Goal: Transaction & Acquisition: Purchase product/service

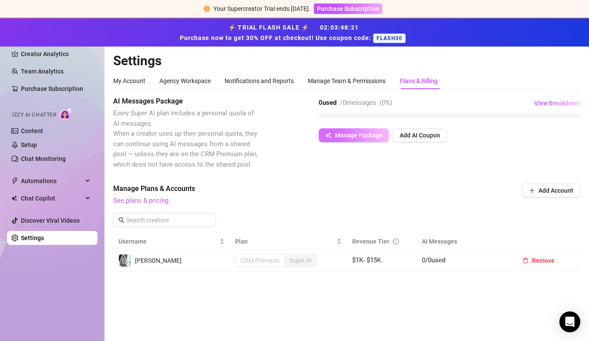
click at [348, 138] on span "Manage Package" at bounding box center [359, 135] width 48 height 7
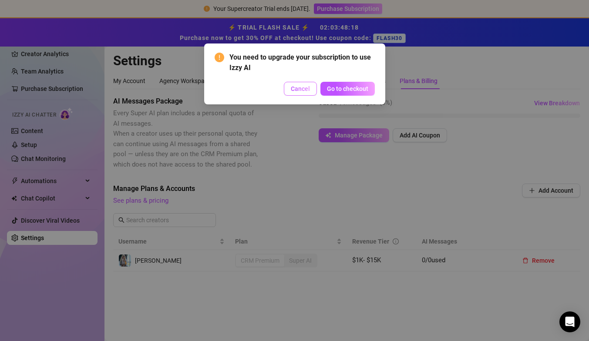
click at [305, 93] on button "Cancel" at bounding box center [300, 89] width 33 height 14
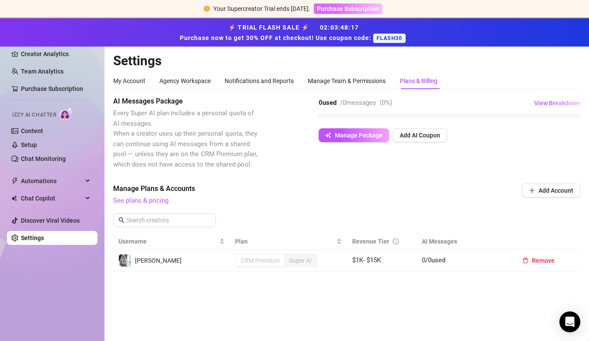
click at [348, 8] on span "Purchase Subscription" at bounding box center [348, 8] width 62 height 7
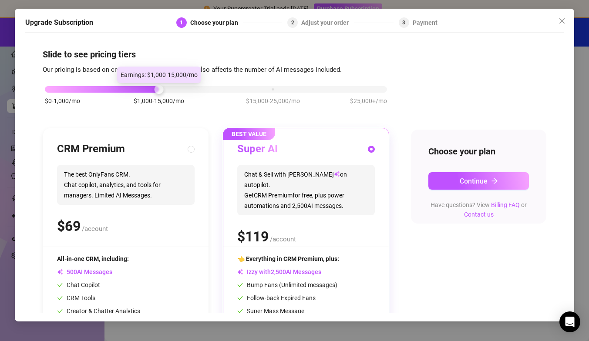
drag, startPoint x: 155, startPoint y: 92, endPoint x: 204, endPoint y: 92, distance: 49.2
click at [204, 90] on div "$0-1,000/mo $1,000-15,000/mo $15,000-25,000/mo $25,000+/mo" at bounding box center [216, 86] width 342 height 5
click at [278, 93] on div "$0-1,000/mo $1,000-15,000/mo $15,000-25,000/mo $25,000+/mo" at bounding box center [216, 99] width 346 height 49
click at [269, 89] on div "$0-1,000/mo $1,000-15,000/mo $15,000-25,000/mo $25,000+/mo" at bounding box center [216, 86] width 342 height 5
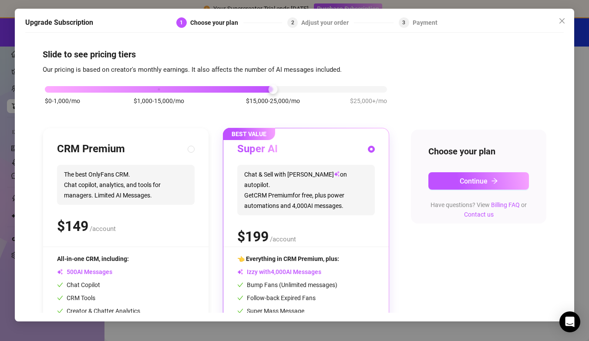
click at [376, 90] on div "$0-1,000/mo $1,000-15,000/mo $15,000-25,000/mo $25,000+/mo" at bounding box center [216, 86] width 342 height 5
click at [260, 87] on div at bounding box center [159, 89] width 228 height 7
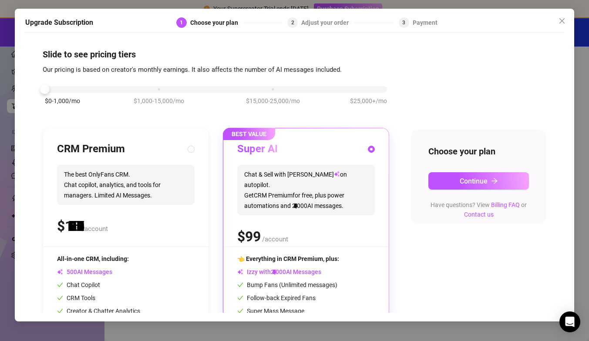
click at [64, 88] on div "$0-1,000/mo $1,000-15,000/mo $15,000-25,000/mo $25,000+/mo" at bounding box center [216, 86] width 342 height 5
click at [157, 87] on div "$0-1,000/mo $1,000-15,000/mo $15,000-25,000/mo $25,000+/mo" at bounding box center [216, 86] width 342 height 5
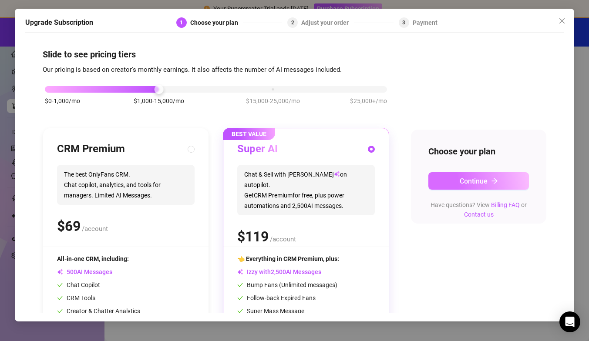
click at [513, 181] on button "Continue" at bounding box center [478, 180] width 100 height 17
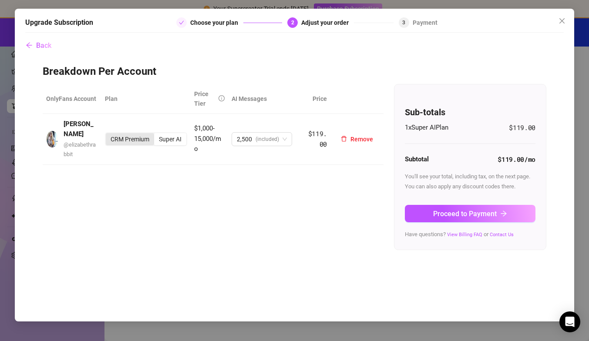
click at [136, 136] on div "CRM Premium" at bounding box center [130, 139] width 48 height 12
click at [108, 134] on input "CRM Premium" at bounding box center [108, 134] width 0 height 0
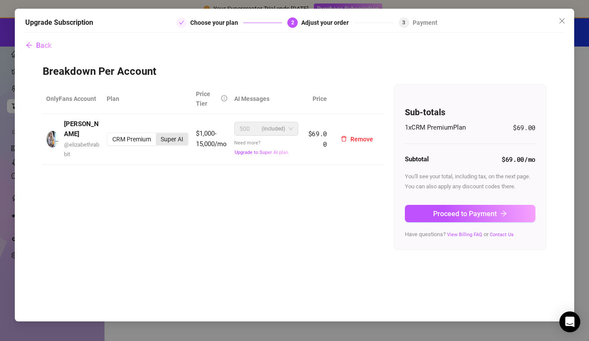
click at [167, 134] on div "Super AI" at bounding box center [172, 139] width 32 height 12
click at [158, 134] on input "Super AI" at bounding box center [158, 134] width 0 height 0
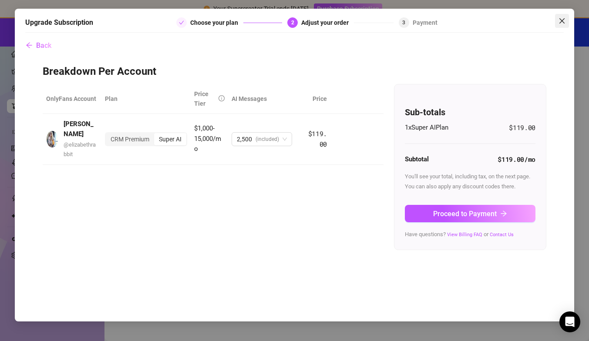
click at [557, 18] on span "Close" at bounding box center [562, 20] width 14 height 7
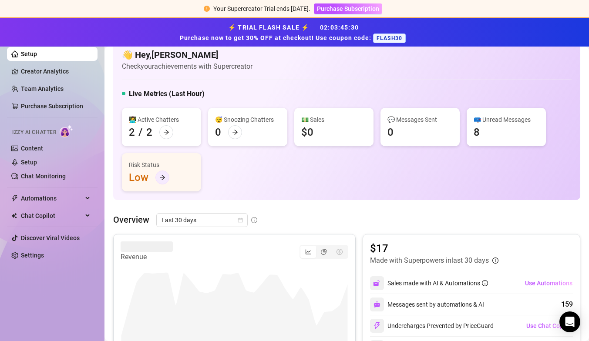
scroll to position [15, 0]
click at [162, 165] on div "Risk Status" at bounding box center [161, 164] width 65 height 10
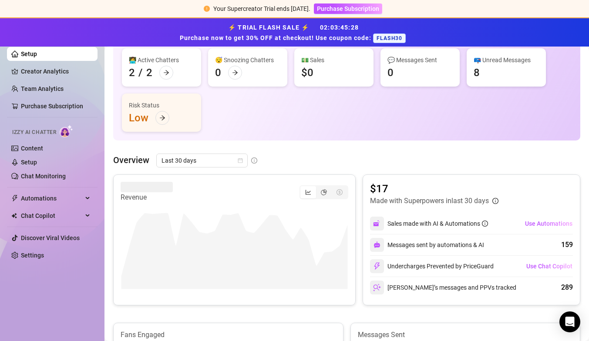
scroll to position [90, 0]
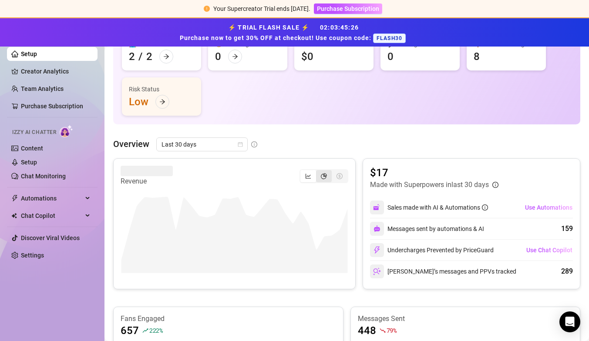
click at [325, 176] on icon "pie-chart" at bounding box center [324, 176] width 6 height 6
click at [318, 171] on input "segmented control" at bounding box center [318, 171] width 0 height 0
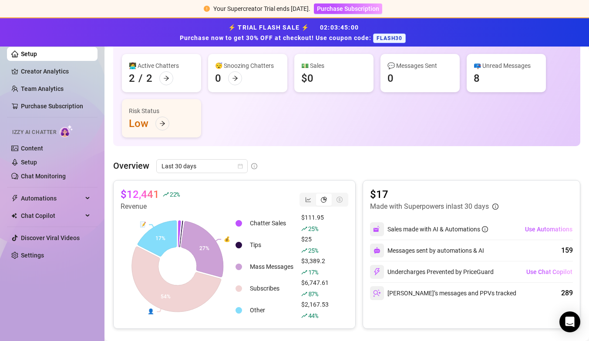
scroll to position [0, 0]
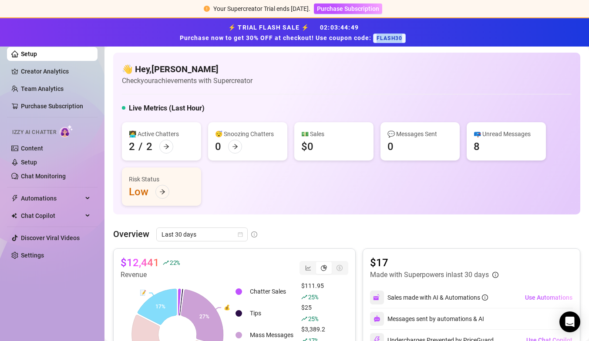
drag, startPoint x: 375, startPoint y: 37, endPoint x: 409, endPoint y: 38, distance: 34.8
click at [409, 38] on div "⚡ TRIAL FLASH SALE ⚡ 02 : 03 : 44 : 49 Purchase now to get 30% OFF at checkout!…" at bounding box center [294, 32] width 578 height 21
copy span "FLASH30"
click at [357, 7] on span "Purchase Subscription" at bounding box center [348, 8] width 62 height 7
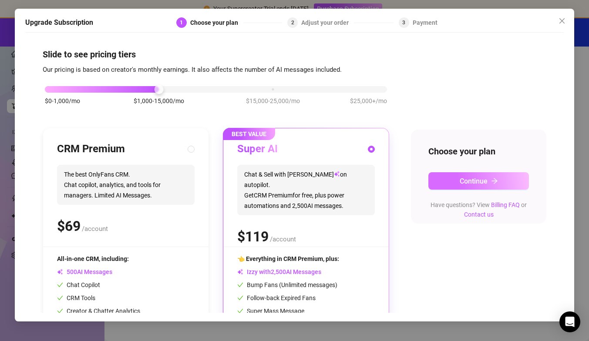
click at [505, 174] on button "Continue" at bounding box center [478, 180] width 100 height 17
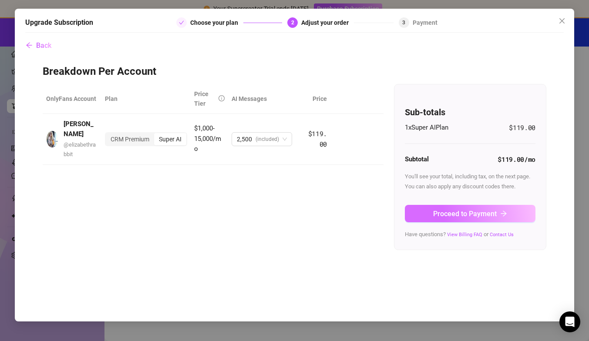
click at [455, 216] on span "Proceed to Payment" at bounding box center [465, 214] width 64 height 8
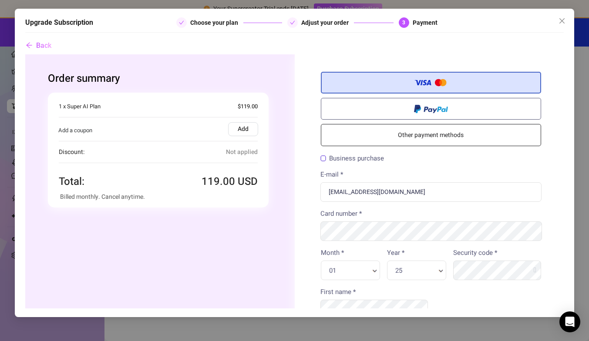
click at [251, 130] on label "Add" at bounding box center [243, 129] width 30 height 14
click at [25, 54] on input "Add" at bounding box center [25, 54] width 0 height 0
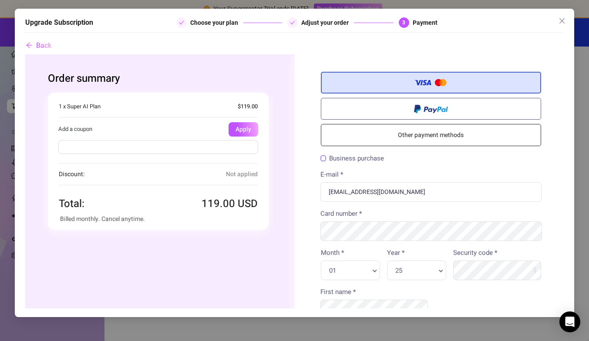
click at [232, 155] on div at bounding box center [157, 148] width 221 height 24
click at [232, 148] on input "text" at bounding box center [158, 147] width 200 height 14
paste input "FLASH30"
type input "FLASH30"
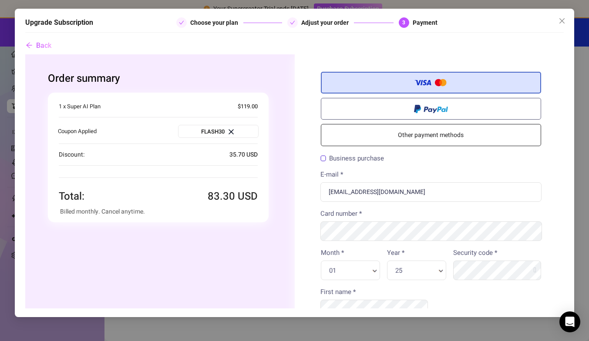
click at [321, 157] on label "Business purchase" at bounding box center [352, 158] width 64 height 7
click at [25, 54] on input "Business purchase" at bounding box center [25, 54] width 0 height 0
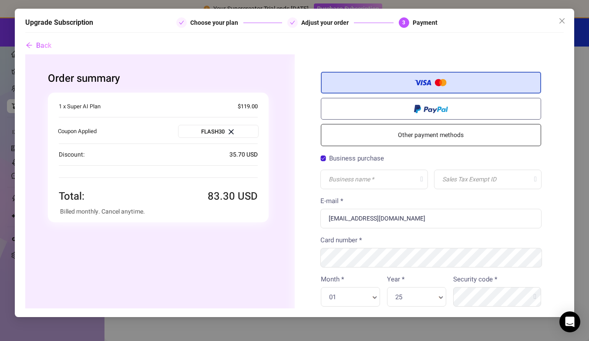
click at [322, 158] on label "Business purchase" at bounding box center [352, 158] width 64 height 7
click at [25, 54] on input "Business purchase" at bounding box center [25, 54] width 0 height 0
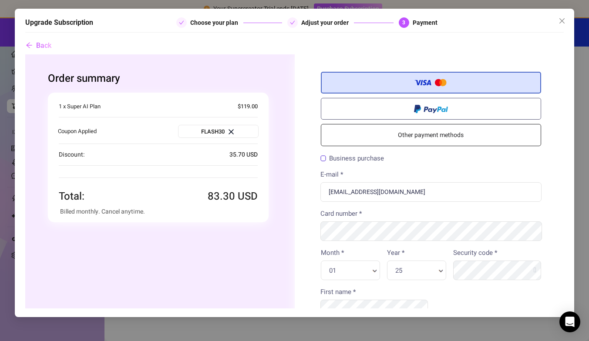
click at [325, 158] on label "Business purchase" at bounding box center [352, 158] width 64 height 7
click at [25, 54] on input "Business purchase" at bounding box center [25, 54] width 0 height 0
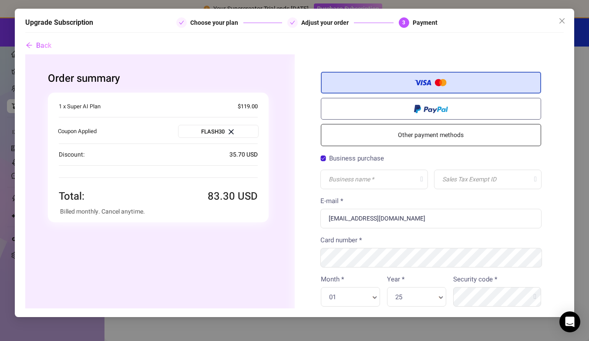
click at [325, 158] on label "Business purchase" at bounding box center [352, 158] width 64 height 7
click at [25, 54] on input "Business purchase" at bounding box center [25, 54] width 0 height 0
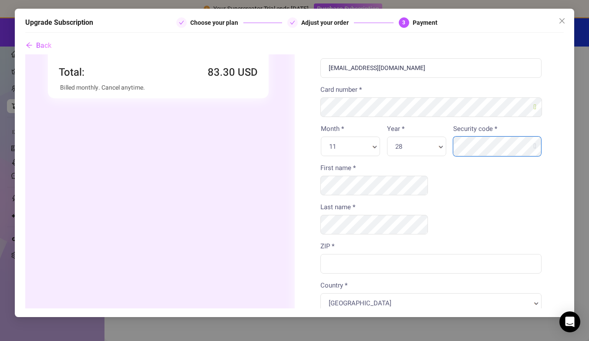
scroll to position [131, 0]
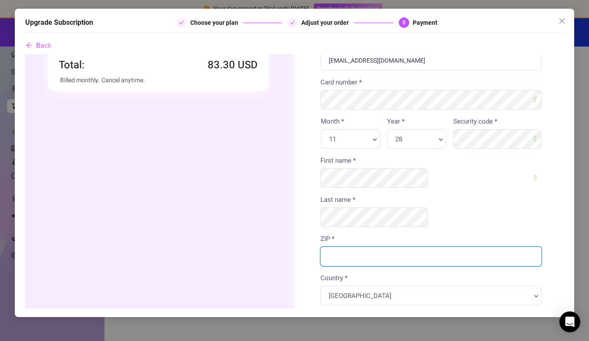
click at [407, 246] on input "ZIP *" at bounding box center [430, 256] width 221 height 20
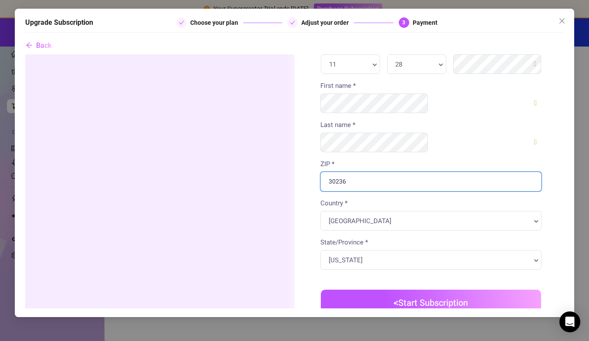
scroll to position [214, 0]
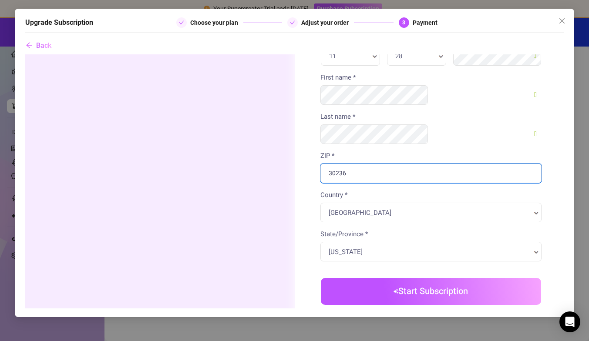
type input "30236"
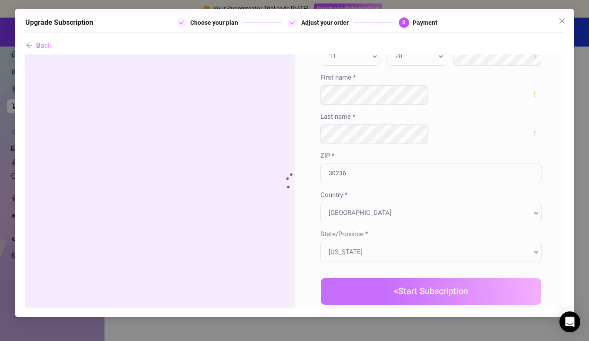
click at [431, 258] on body "Order summary You're buying" at bounding box center [294, 132] width 538 height 586
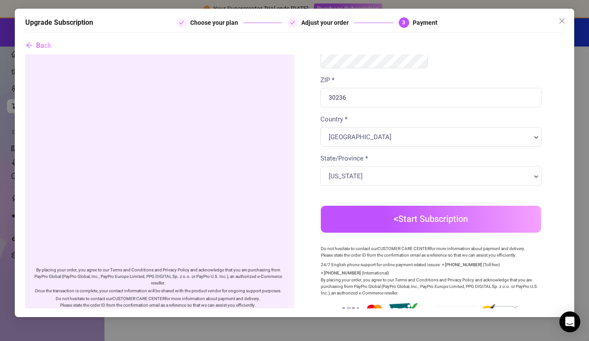
scroll to position [293, 0]
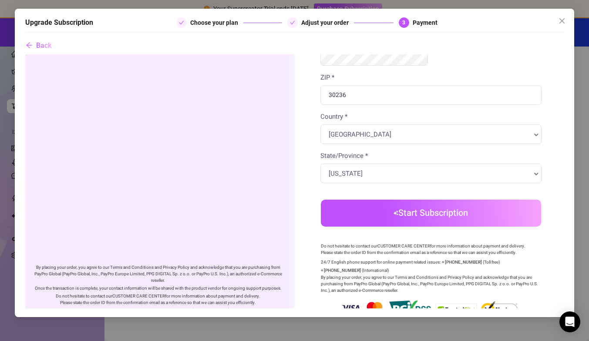
click at [440, 199] on button "Start Subscription" at bounding box center [430, 212] width 221 height 27
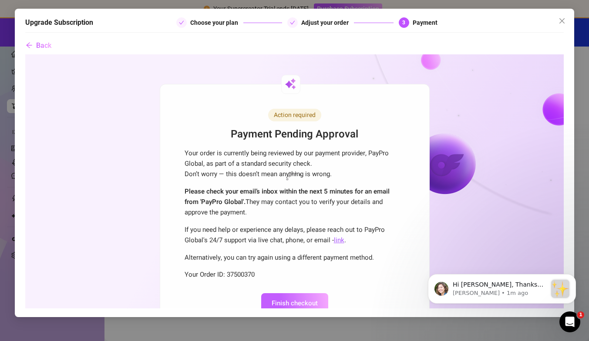
scroll to position [0, 0]
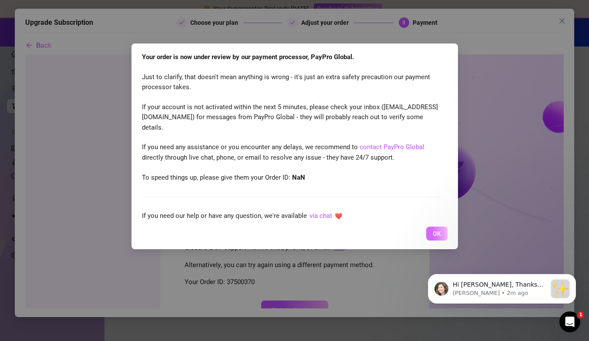
click at [431, 235] on button "OK" at bounding box center [436, 234] width 21 height 14
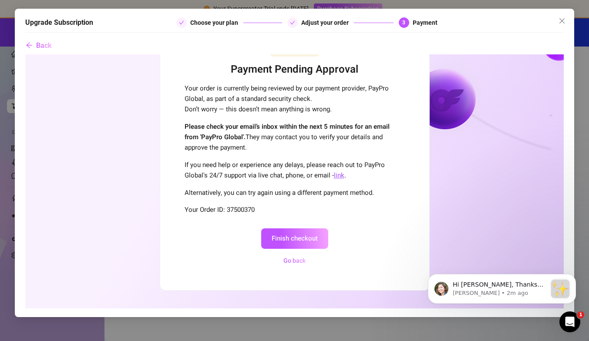
scroll to position [75, 0]
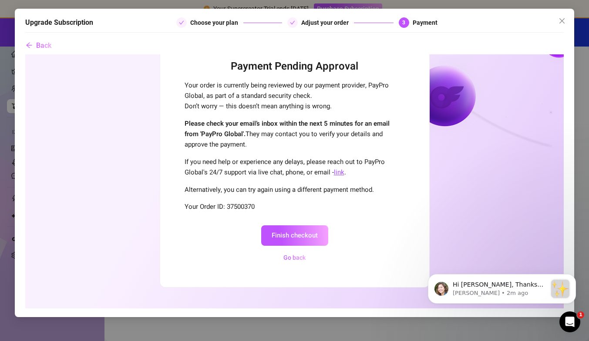
click at [301, 241] on button "Finish checkout" at bounding box center [294, 235] width 67 height 20
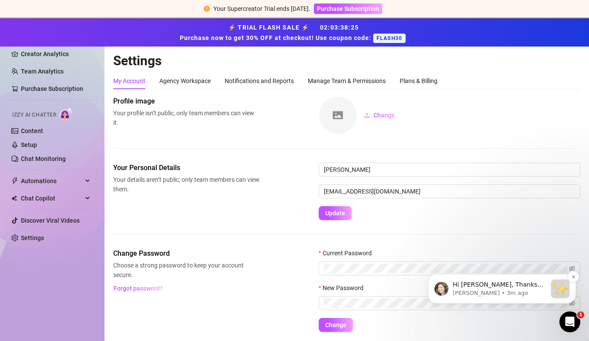
click at [536, 281] on p "Hi [PERSON_NAME], Thanks for purchasing Supercreator! :sparkles: Your order is …" at bounding box center [499, 285] width 94 height 9
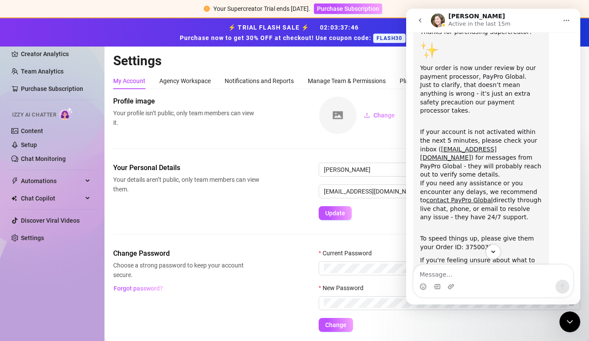
scroll to position [89, 0]
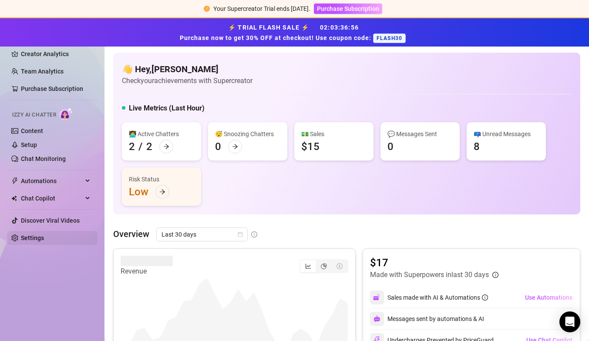
click at [29, 241] on link "Settings" at bounding box center [32, 237] width 23 height 7
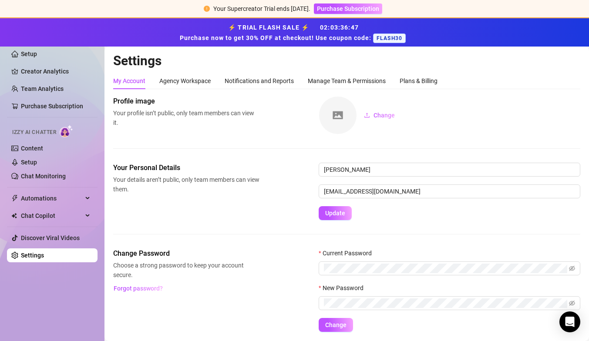
click at [548, 83] on div "My Account Agency Workspace Notifications and Reports Manage Team & Permissions…" at bounding box center [346, 81] width 467 height 17
click at [362, 11] on span "Purchase Subscription" at bounding box center [348, 8] width 62 height 7
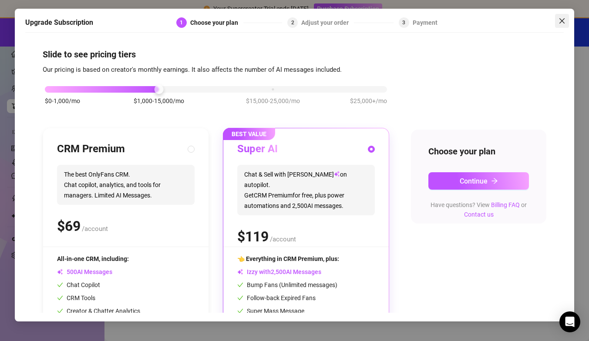
click at [561, 22] on icon "close" at bounding box center [561, 20] width 7 height 7
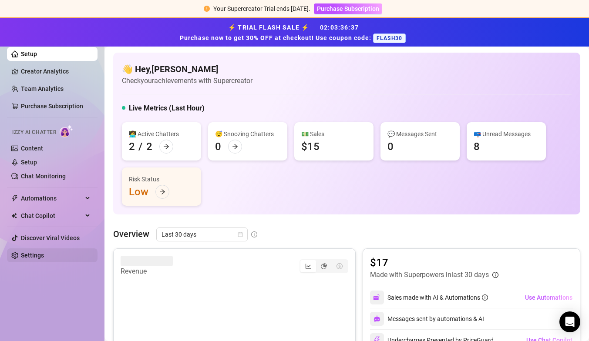
click at [37, 256] on link "Settings" at bounding box center [32, 255] width 23 height 7
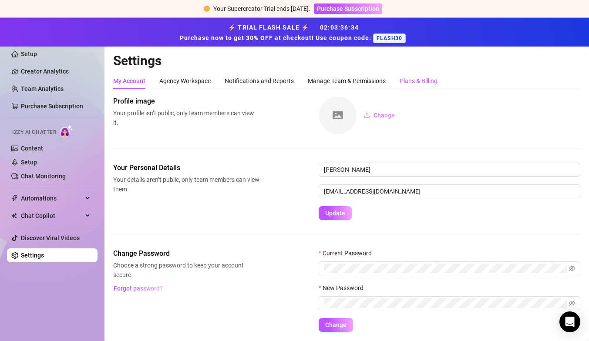
click at [411, 81] on div "Plans & Billing" at bounding box center [418, 81] width 38 height 10
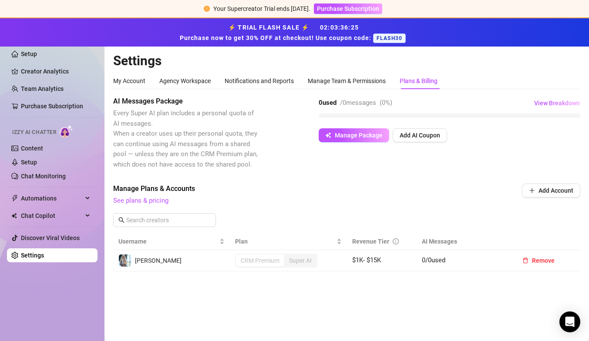
click at [219, 255] on td "Elizabeth" at bounding box center [171, 260] width 117 height 21
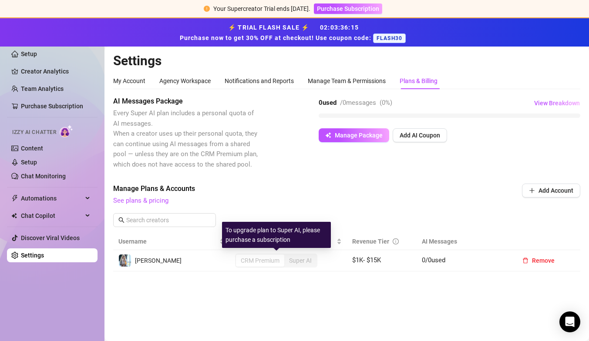
click at [273, 263] on div "CRM Premium" at bounding box center [260, 260] width 48 height 12
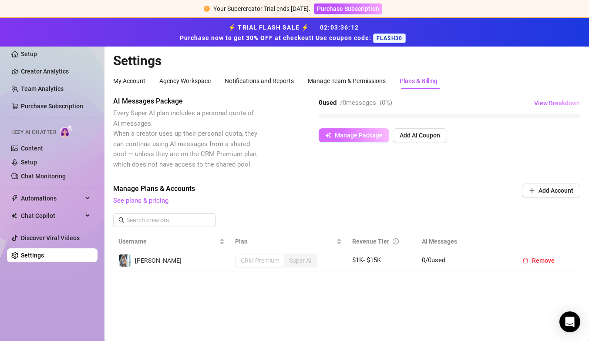
click at [371, 139] on button "Manage Package" at bounding box center [353, 135] width 70 height 14
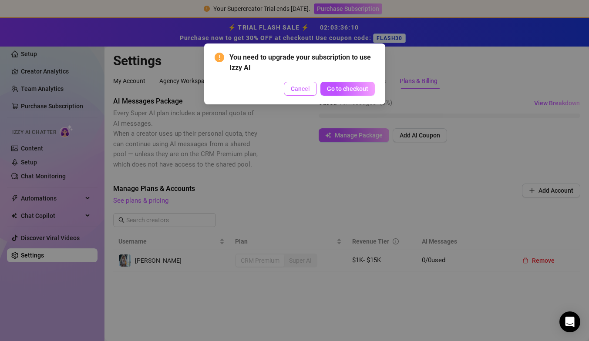
click at [297, 90] on span "Cancel" at bounding box center [300, 88] width 19 height 7
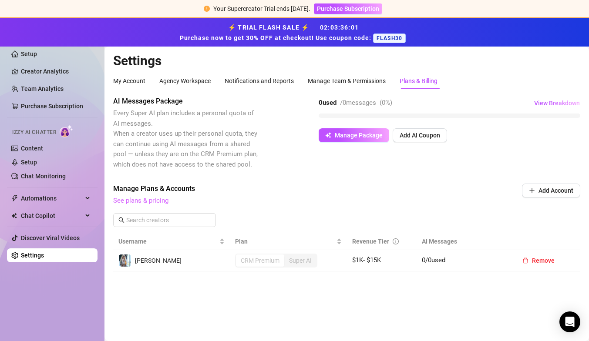
click at [138, 201] on link "See plans & pricing" at bounding box center [140, 201] width 55 height 8
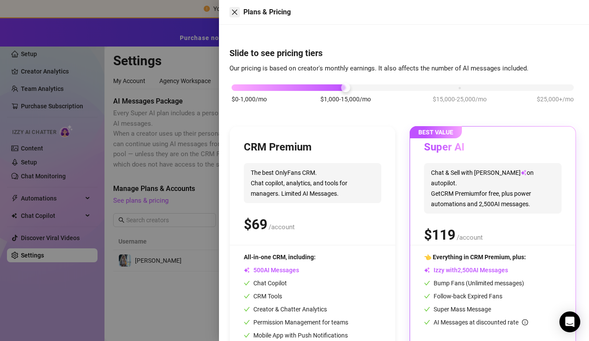
click at [229, 13] on button "Close" at bounding box center [234, 12] width 10 height 10
